Goal: Transaction & Acquisition: Purchase product/service

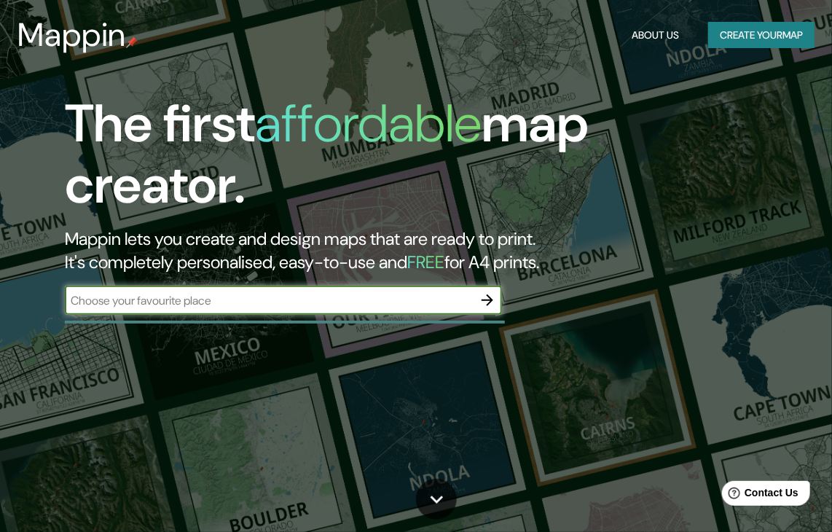
click at [347, 294] on input "text" at bounding box center [269, 300] width 408 height 17
type input "[GEOGRAPHIC_DATA] anzoategui"
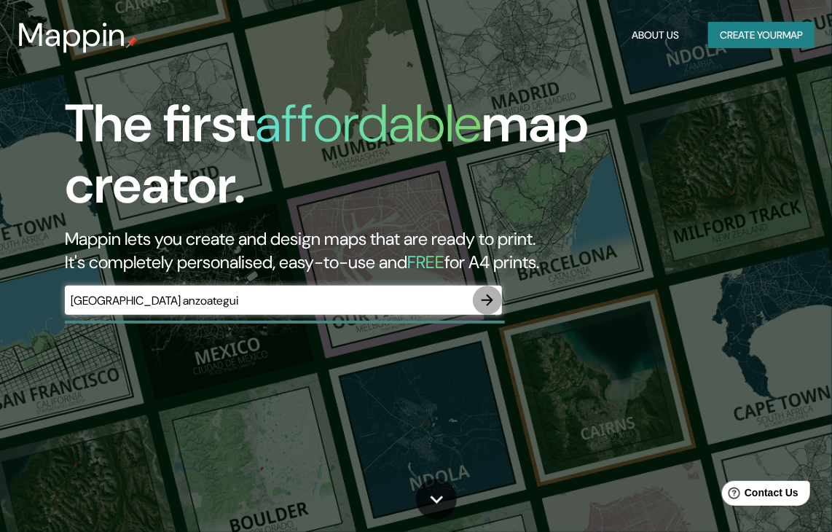
click at [490, 294] on icon "button" at bounding box center [487, 299] width 17 height 17
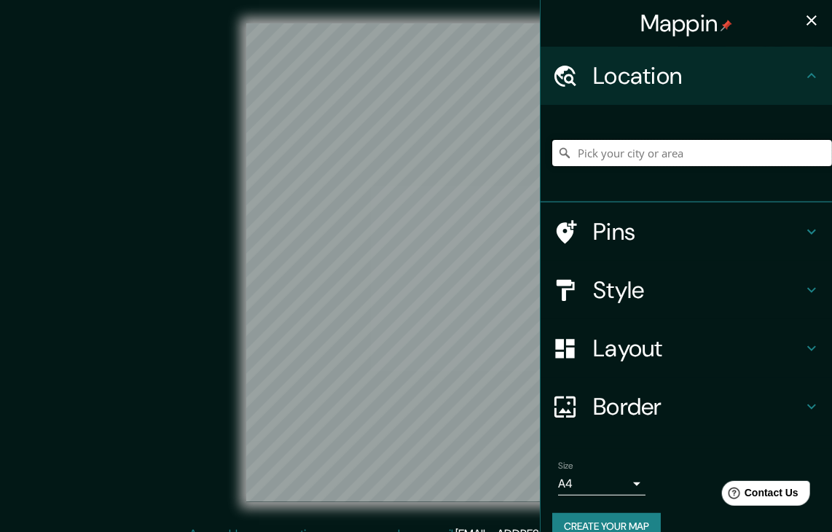
click at [574, 157] on input "Pick your city or area" at bounding box center [692, 153] width 280 height 26
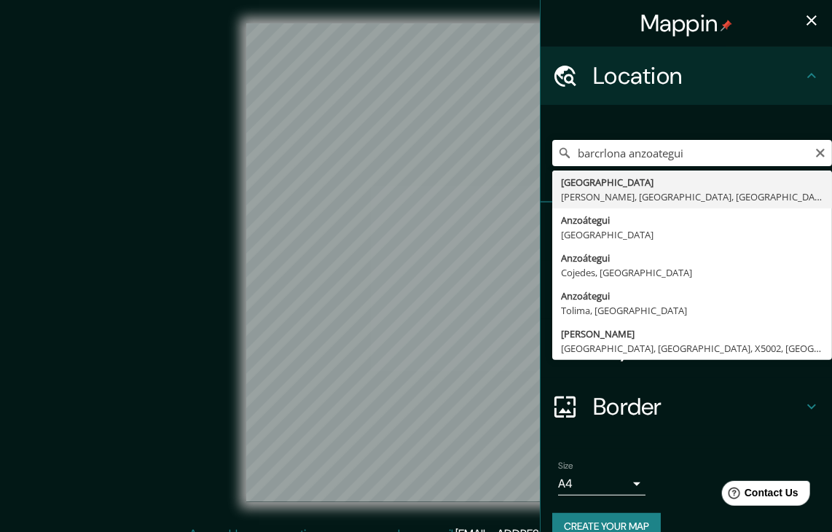
type input "[GEOGRAPHIC_DATA], [PERSON_NAME], [GEOGRAPHIC_DATA], [GEOGRAPHIC_DATA]"
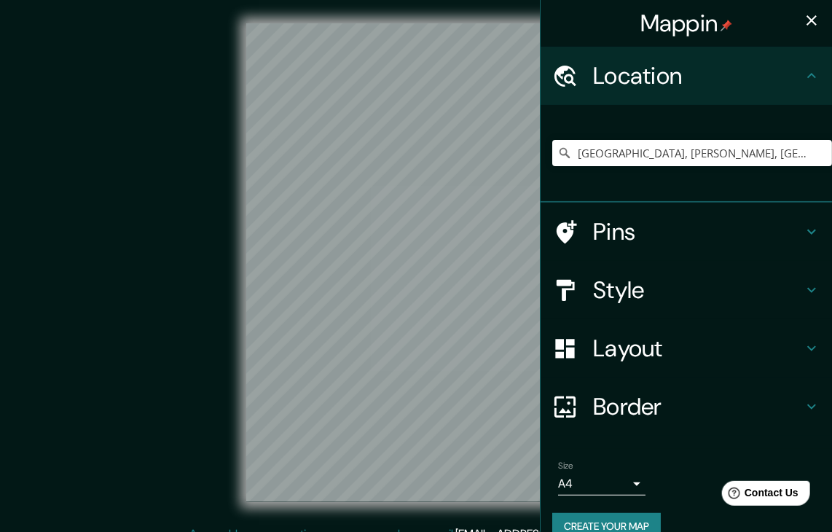
click at [485, 0] on html "Mappin Location [GEOGRAPHIC_DATA], [PERSON_NAME], [GEOGRAPHIC_DATA], [GEOGRAPHI…" at bounding box center [416, 266] width 832 height 532
click at [441, 3] on div "© Mapbox © OpenStreetMap Improve this map" at bounding box center [416, 262] width 796 height 525
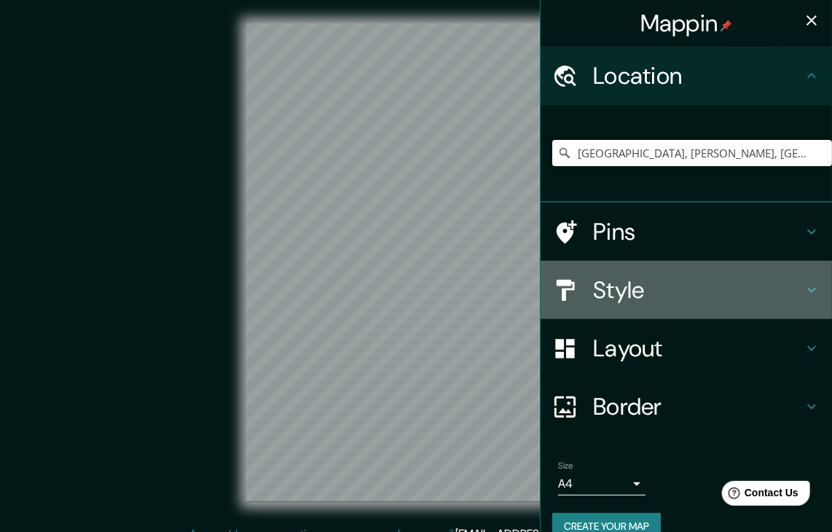
click at [602, 279] on h4 "Style" at bounding box center [698, 289] width 210 height 29
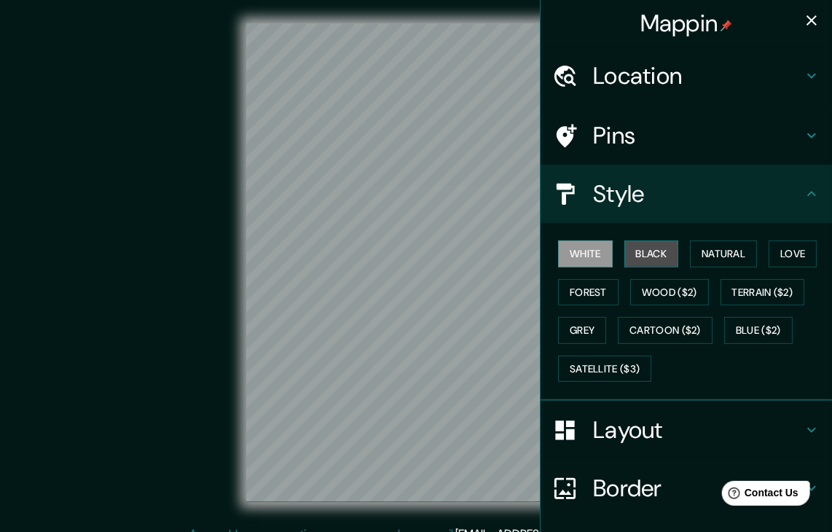
click at [629, 243] on button "Black" at bounding box center [651, 253] width 55 height 27
click at [332, 531] on html "Mappin Location [GEOGRAPHIC_DATA], [PERSON_NAME], [GEOGRAPHIC_DATA], [GEOGRAPHI…" at bounding box center [416, 266] width 832 height 532
click at [540, 313] on div "Mappin Location [GEOGRAPHIC_DATA], [PERSON_NAME], [GEOGRAPHIC_DATA], [GEOGRAPHI…" at bounding box center [416, 274] width 832 height 549
click at [665, 504] on div "Mappin Location [GEOGRAPHIC_DATA], [PERSON_NAME], [GEOGRAPHIC_DATA], [GEOGRAPHI…" at bounding box center [416, 274] width 832 height 549
